Goal: Task Accomplishment & Management: Complete application form

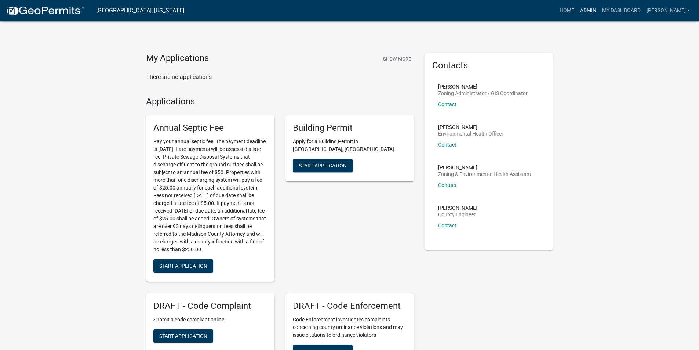
click at [590, 13] on link "Admin" at bounding box center [588, 11] width 22 height 14
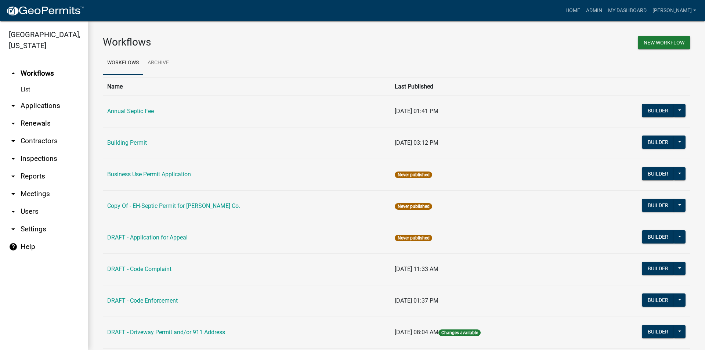
click at [43, 97] on link "arrow_drop_down Applications" at bounding box center [44, 106] width 88 height 18
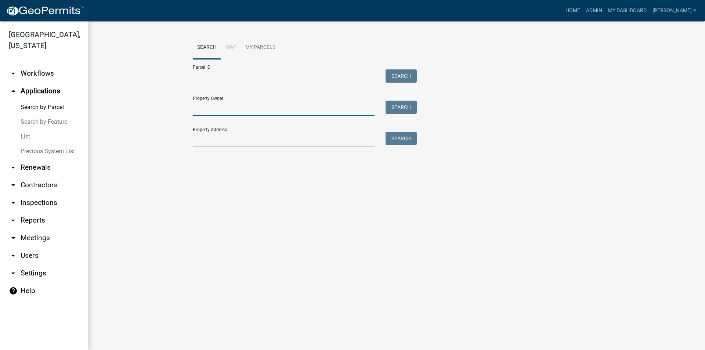
click at [208, 111] on input "Property Owner:" at bounding box center [284, 108] width 182 height 15
click at [208, 142] on input "Property Address:" at bounding box center [284, 139] width 182 height 15
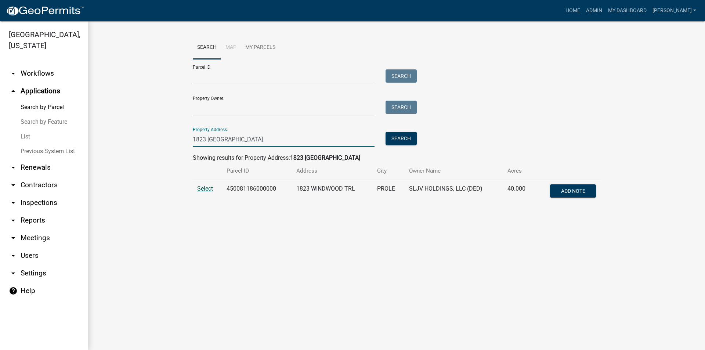
type input "1823 [GEOGRAPHIC_DATA]"
click at [206, 186] on span "Select" at bounding box center [205, 188] width 16 height 7
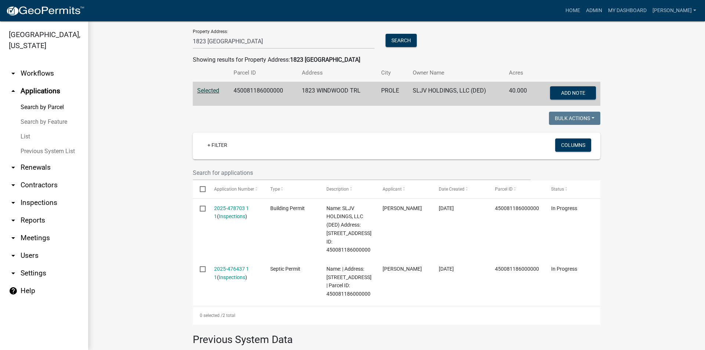
scroll to position [110, 0]
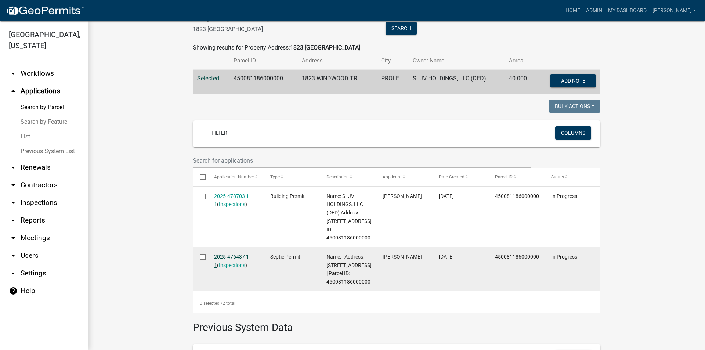
click at [220, 255] on link "2025-476437 1 1" at bounding box center [231, 261] width 35 height 14
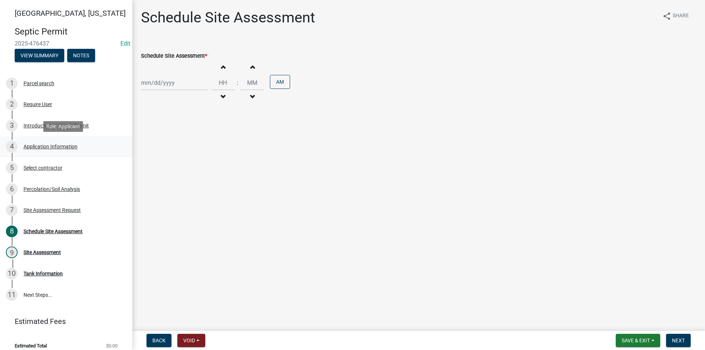
click at [47, 149] on div "4 Application Information" at bounding box center [63, 147] width 114 height 12
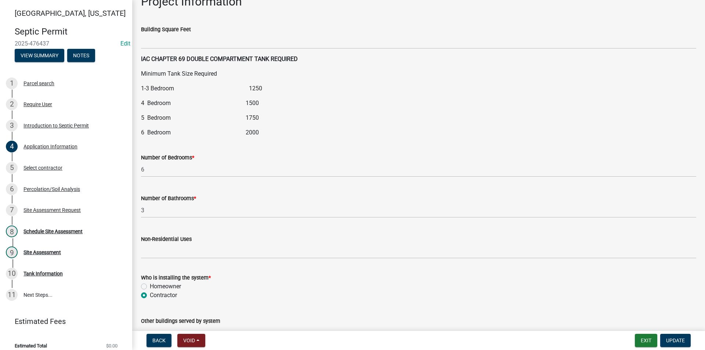
scroll to position [828, 0]
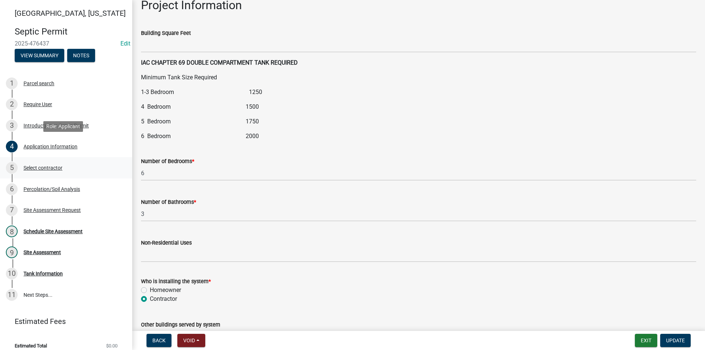
click at [50, 167] on div "Select contractor" at bounding box center [42, 167] width 39 height 5
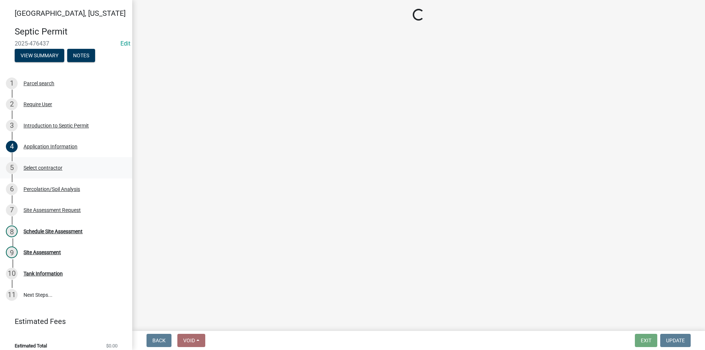
scroll to position [0, 0]
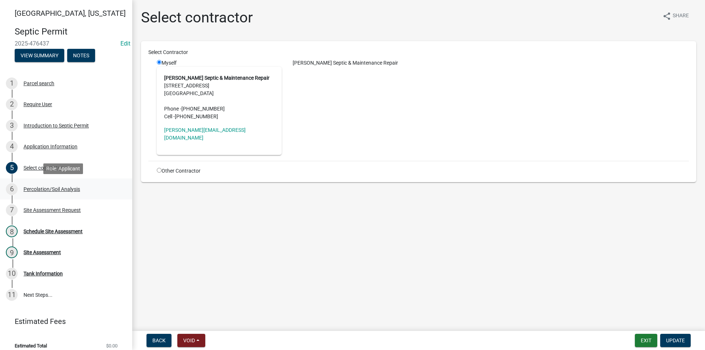
click at [52, 190] on div "Percolation/Soil Analysis" at bounding box center [51, 188] width 57 height 5
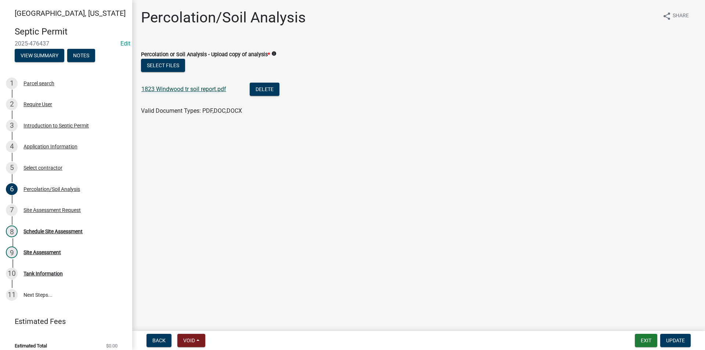
click at [177, 88] on link "1823 Windwood tr soil report.pdf" at bounding box center [183, 89] width 85 height 7
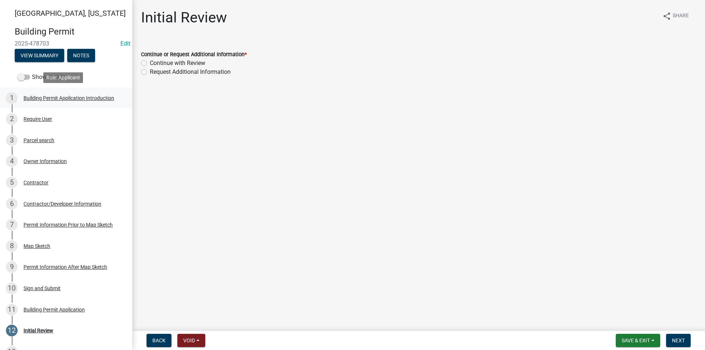
click at [38, 97] on div "Building Permit Application Introduction" at bounding box center [68, 97] width 91 height 5
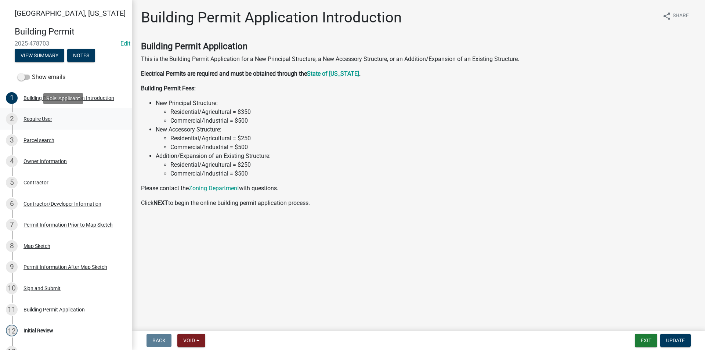
click at [41, 116] on div "Require User" at bounding box center [37, 118] width 29 height 5
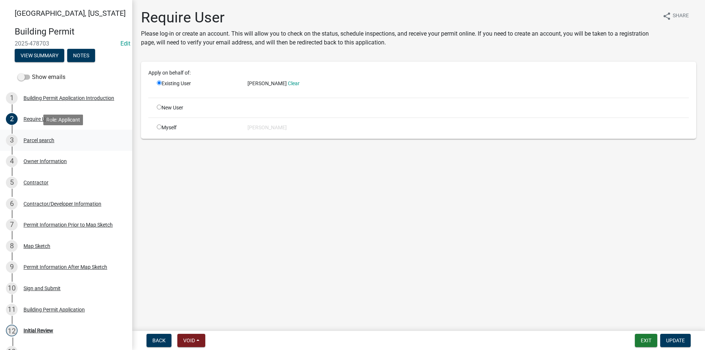
click at [41, 142] on div "Parcel search" at bounding box center [38, 140] width 31 height 5
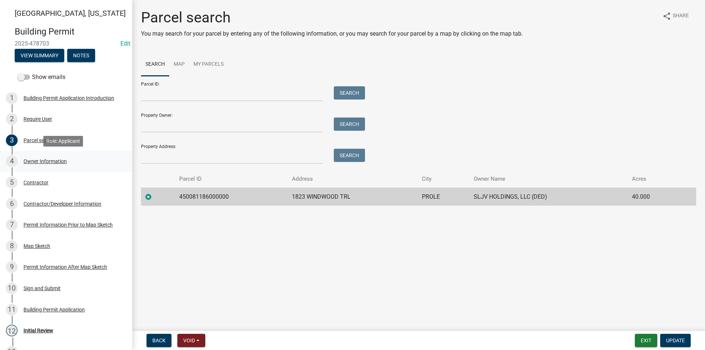
click at [40, 160] on div "Owner Information" at bounding box center [44, 161] width 43 height 5
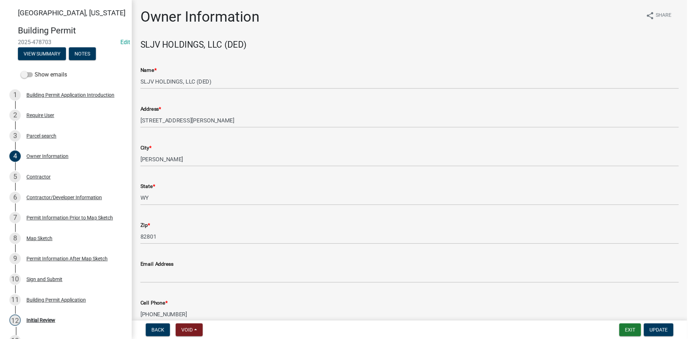
scroll to position [37, 0]
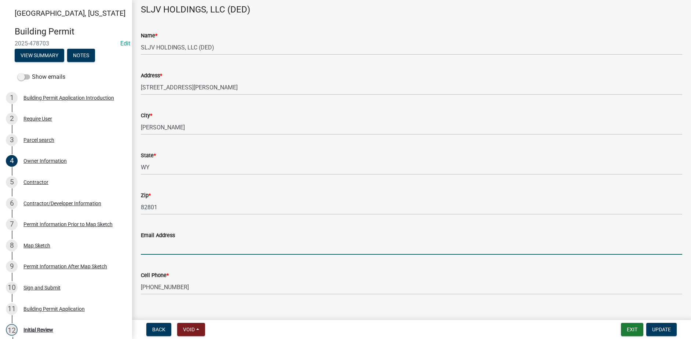
click at [161, 251] on input "Email Address" at bounding box center [412, 247] width 542 height 15
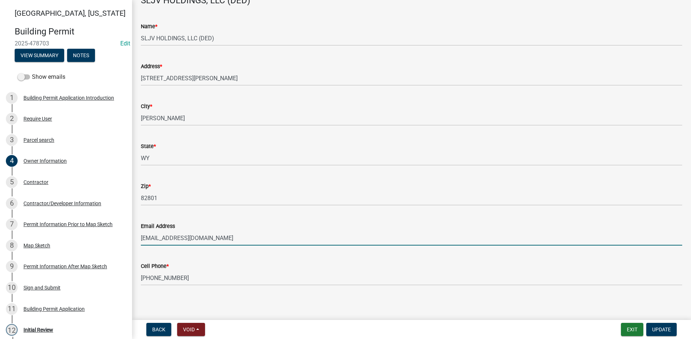
scroll to position [49, 0]
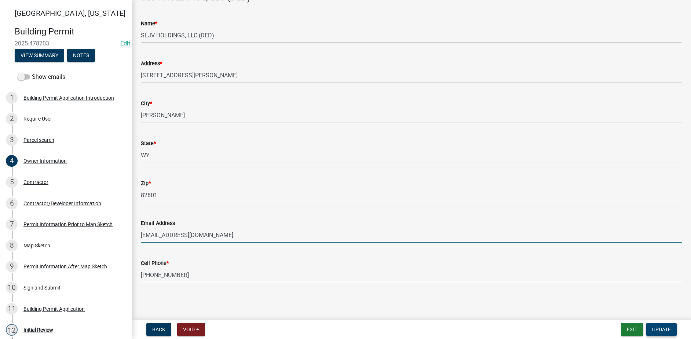
type input "caleb@calebroney.com"
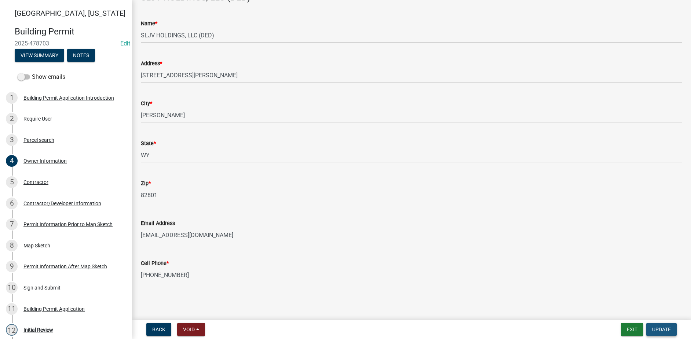
click at [660, 330] on span "Update" at bounding box center [661, 330] width 19 height 6
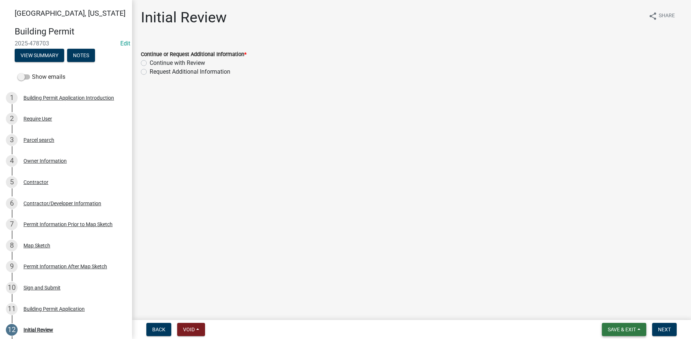
click at [609, 330] on span "Save & Exit" at bounding box center [622, 330] width 28 height 6
click at [596, 294] on button "Save" at bounding box center [617, 293] width 59 height 18
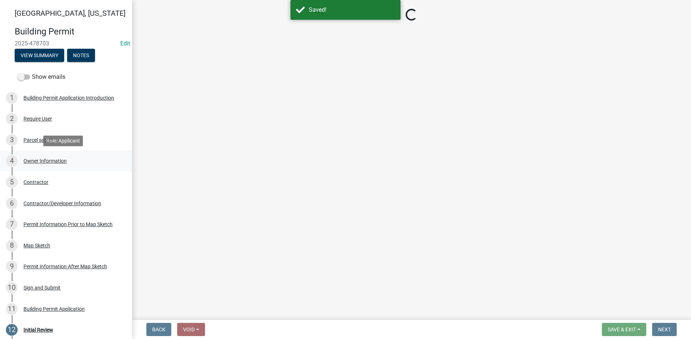
click at [35, 165] on div "4 Owner Information" at bounding box center [63, 161] width 114 height 12
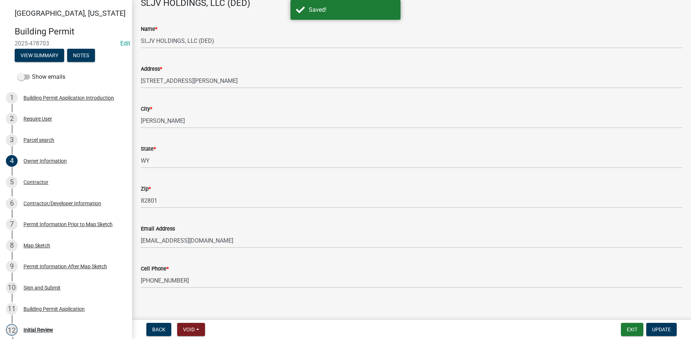
scroll to position [49, 0]
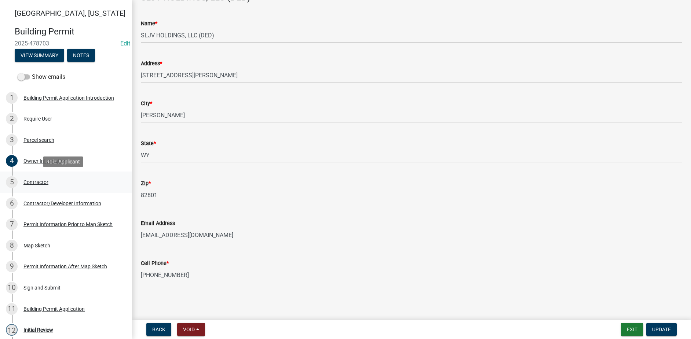
click at [36, 182] on div "Contractor" at bounding box center [35, 182] width 25 height 5
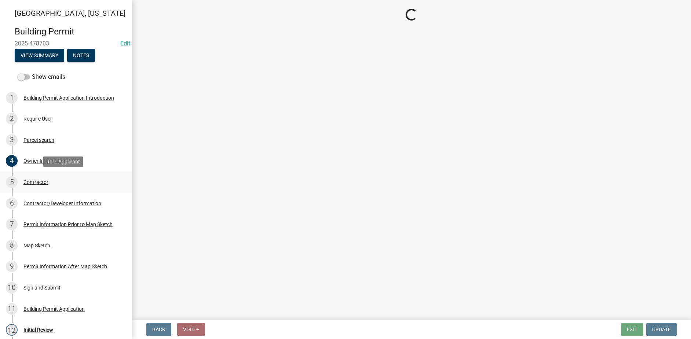
scroll to position [0, 0]
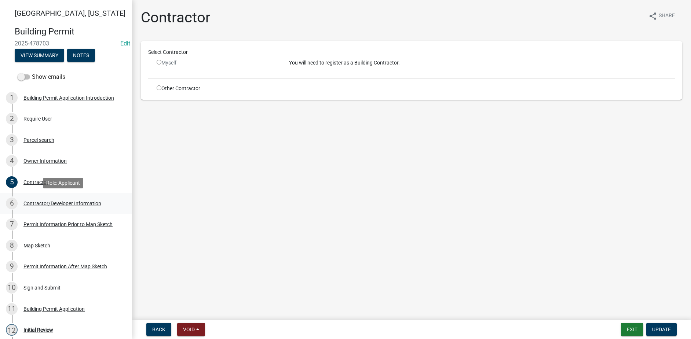
click at [70, 203] on div "Contractor/Developer Information" at bounding box center [62, 203] width 78 height 5
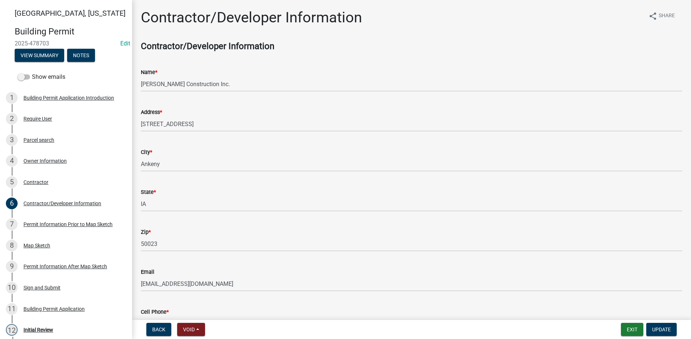
scroll to position [37, 0]
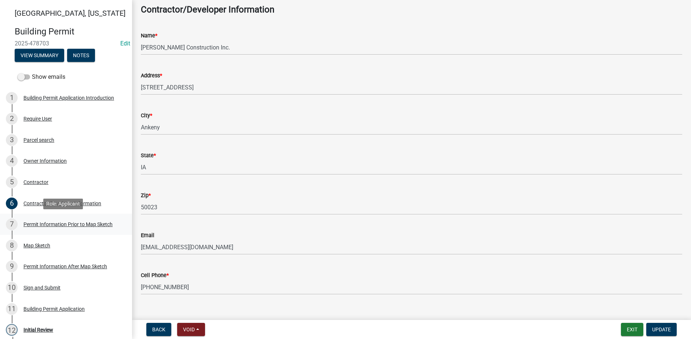
click at [85, 222] on div "Permit Information Prior to Map Sketch" at bounding box center [67, 224] width 89 height 5
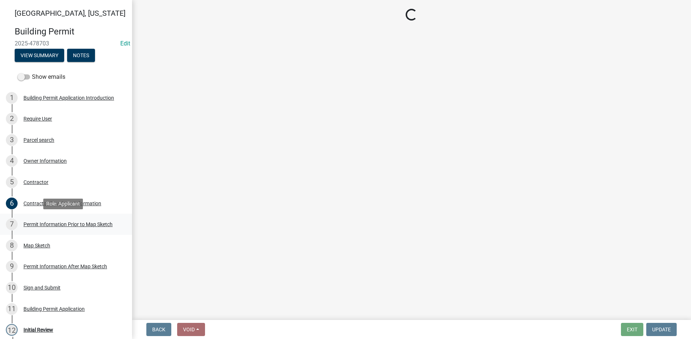
select select "bc7ac8f3-ee28-4038-ac52-9d7758998445"
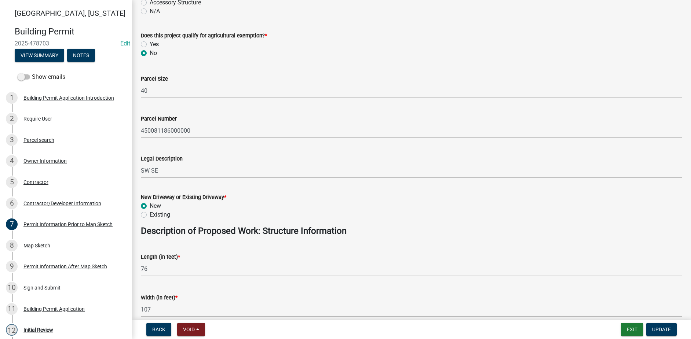
scroll to position [147, 0]
click at [150, 214] on label "Existing" at bounding box center [160, 214] width 21 height 9
click at [150, 214] on input "Existing" at bounding box center [152, 212] width 5 height 5
radio input "true"
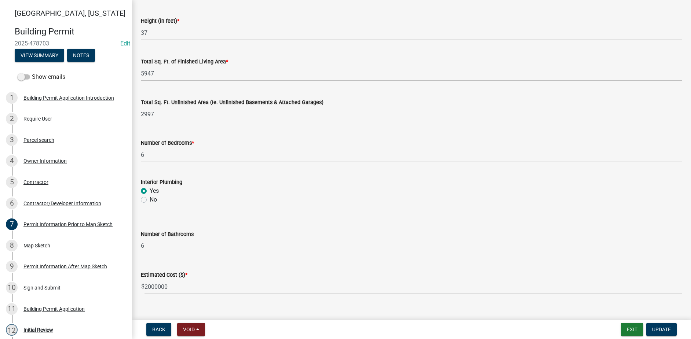
scroll to position [477, 0]
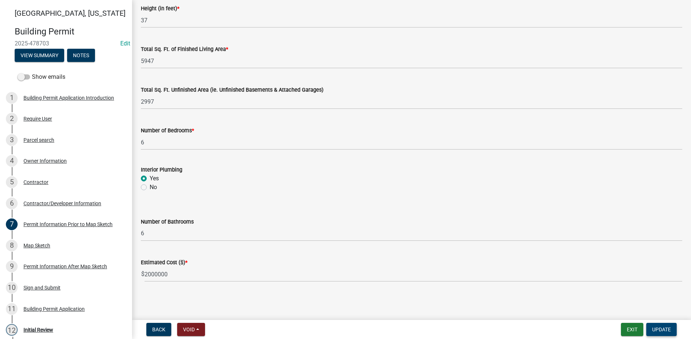
click at [660, 328] on span "Update" at bounding box center [661, 330] width 19 height 6
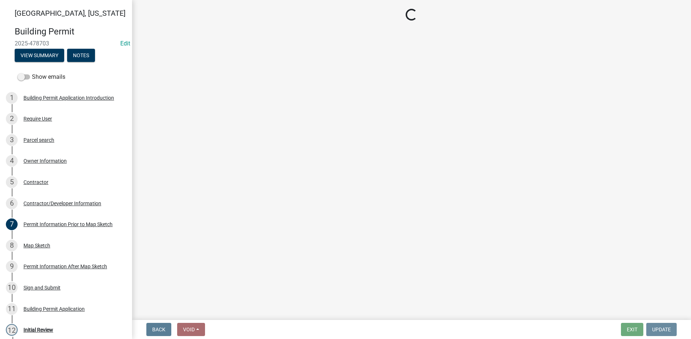
scroll to position [0, 0]
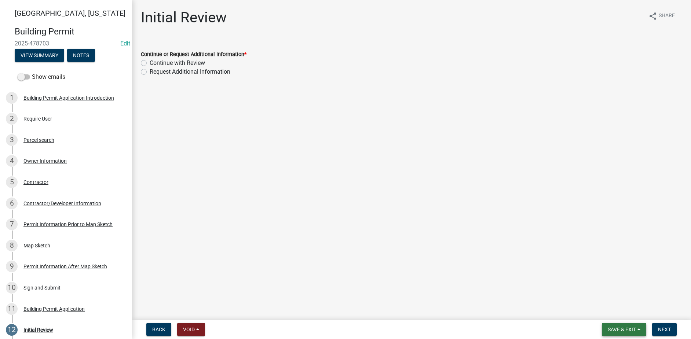
click at [620, 328] on span "Save & Exit" at bounding box center [622, 330] width 28 height 6
click at [611, 299] on button "Save" at bounding box center [617, 293] width 59 height 18
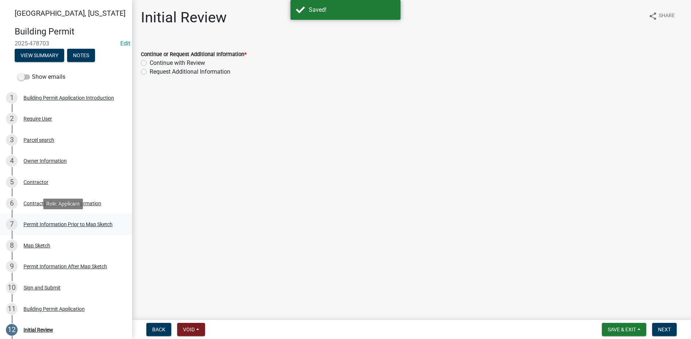
click at [50, 222] on div "Permit Information Prior to Map Sketch" at bounding box center [67, 224] width 89 height 5
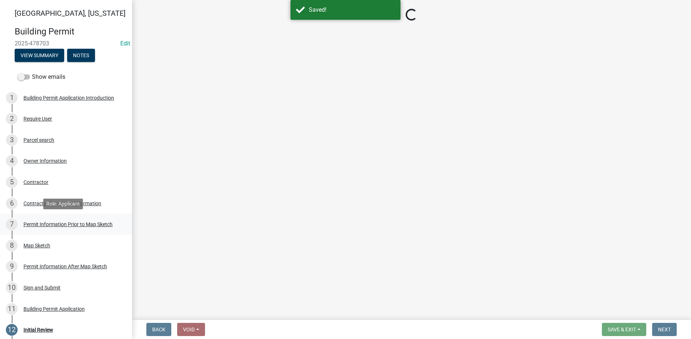
select select "bc7ac8f3-ee28-4038-ac52-9d7758998445"
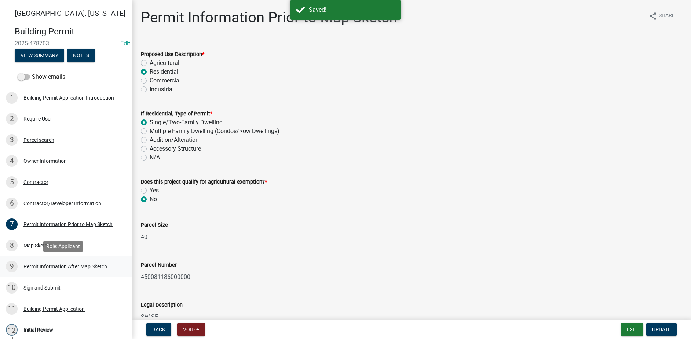
click at [43, 264] on div "Permit Information After Map Sketch" at bounding box center [65, 266] width 84 height 5
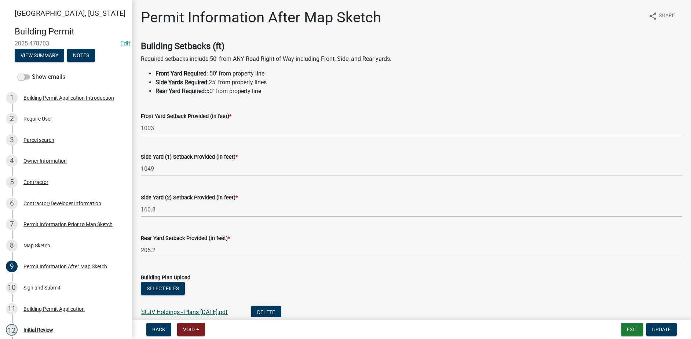
click at [188, 310] on link "SLJV Holdings - Plans 9.12.25.pdf" at bounding box center [184, 312] width 87 height 7
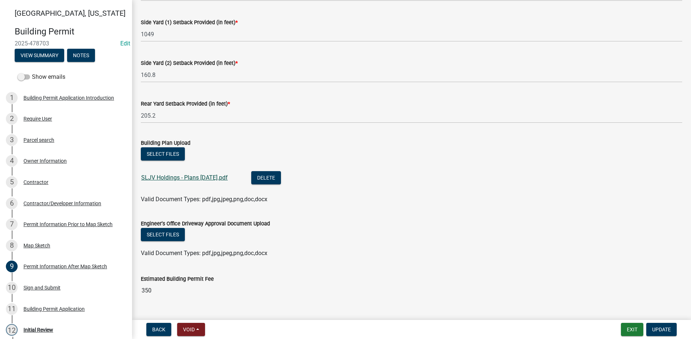
scroll to position [147, 0]
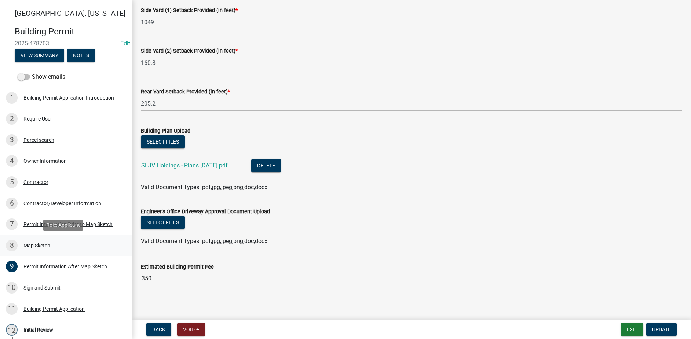
click at [44, 244] on div "Map Sketch" at bounding box center [36, 245] width 27 height 5
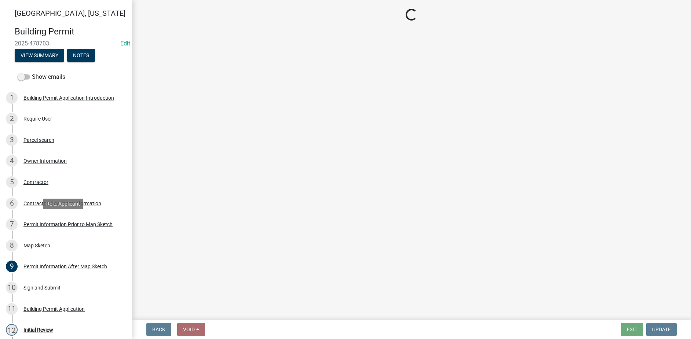
click at [44, 228] on div "7 Permit Information Prior to Map Sketch" at bounding box center [63, 225] width 114 height 12
select select "bc7ac8f3-ee28-4038-ac52-9d7758998445"
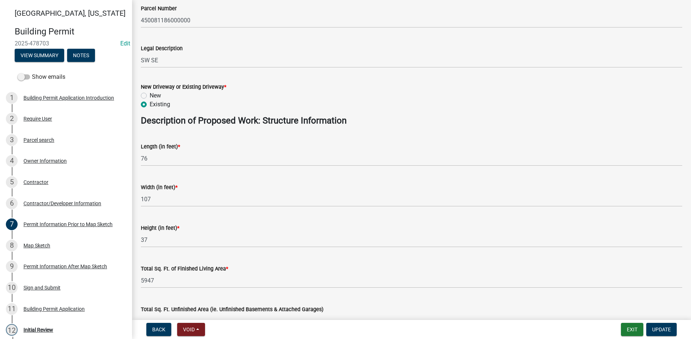
scroll to position [220, 0]
